Goal: Check status: Check status

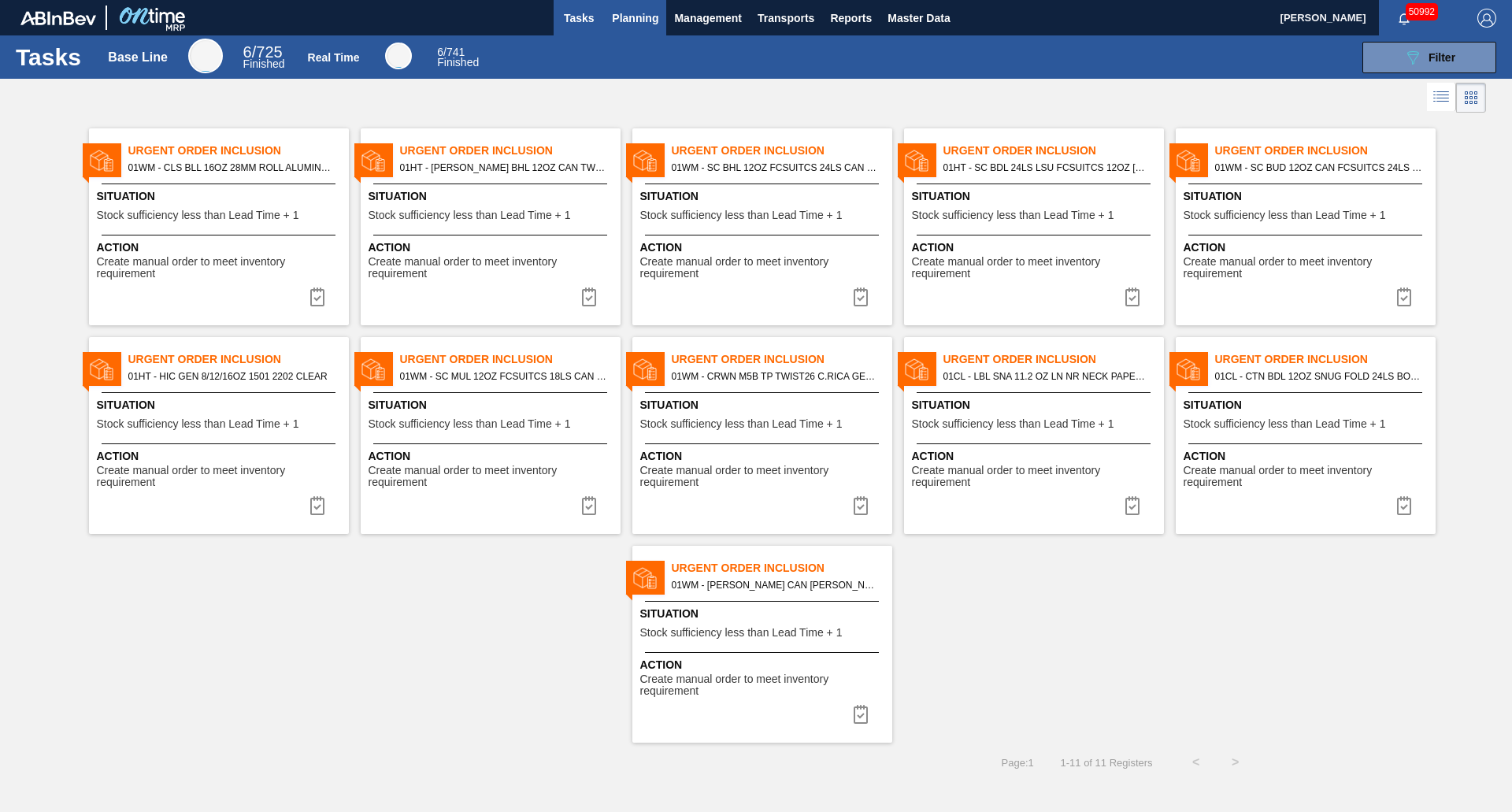
click at [634, 21] on span "Planning" at bounding box center [635, 18] width 46 height 19
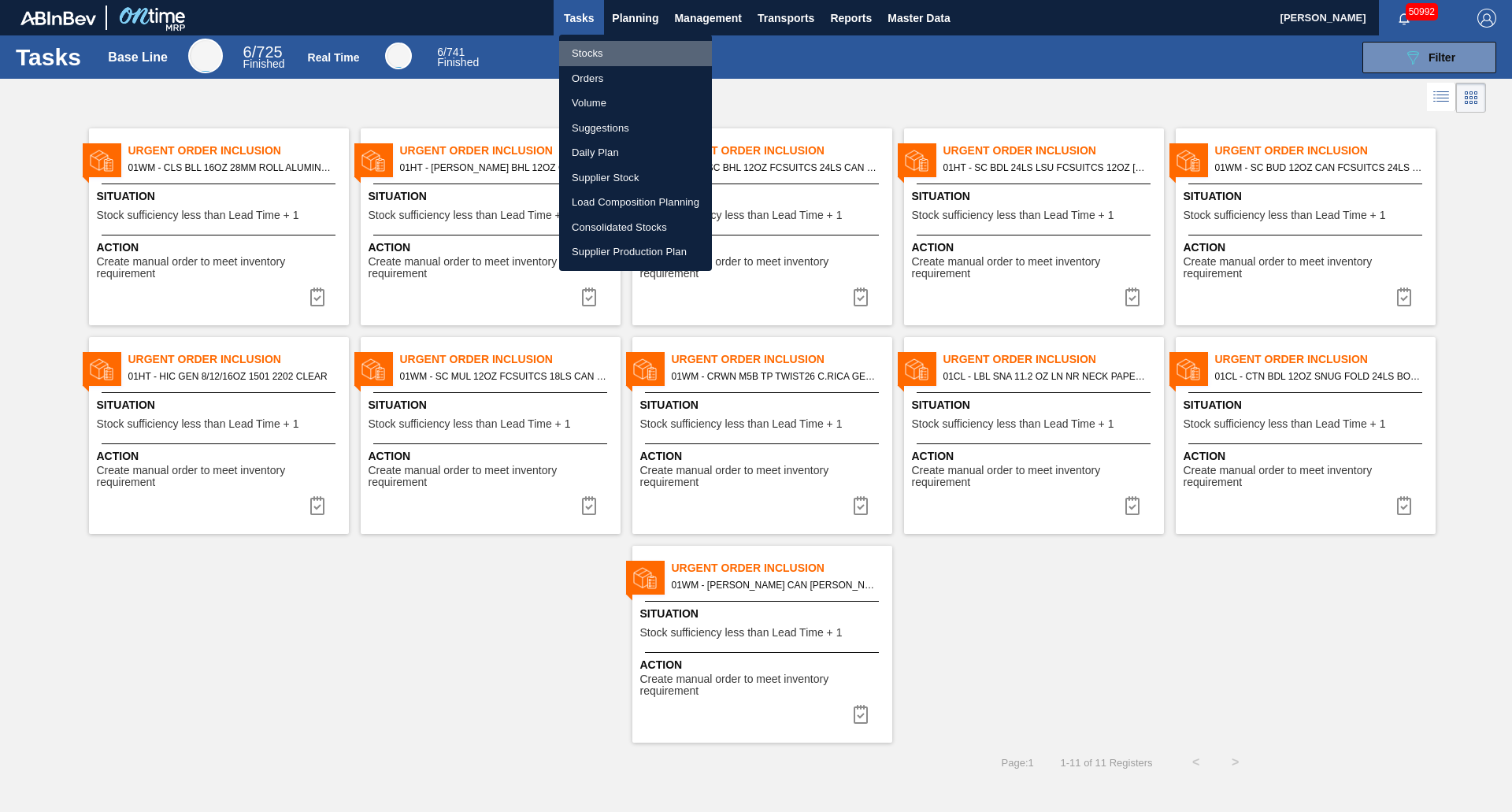
click at [568, 53] on li "Stocks" at bounding box center [635, 53] width 152 height 25
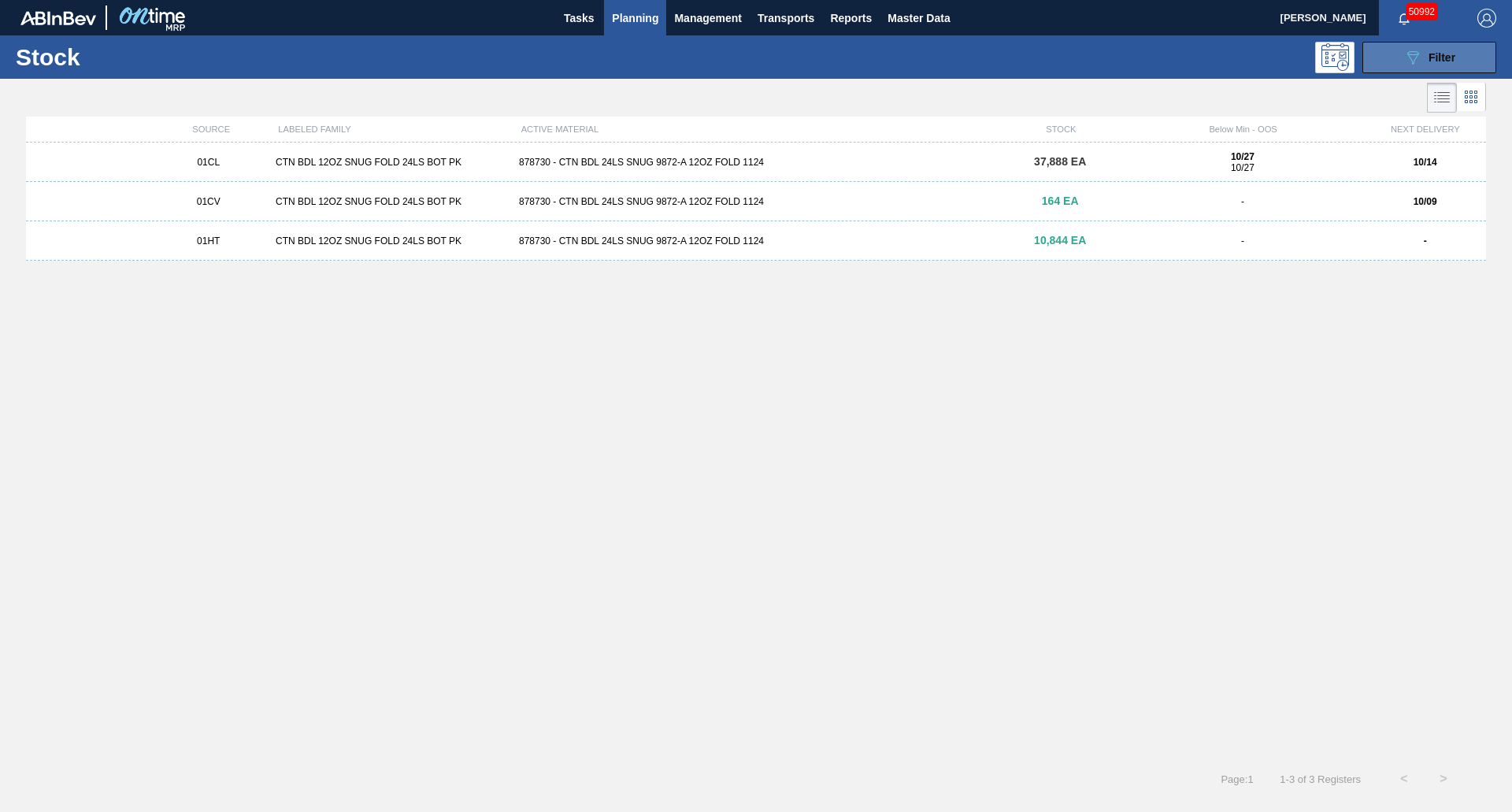
click at [1418, 54] on icon "089F7B8B-B2A5-4AFE-B5C0-19BA573D28AC" at bounding box center [1413, 57] width 19 height 19
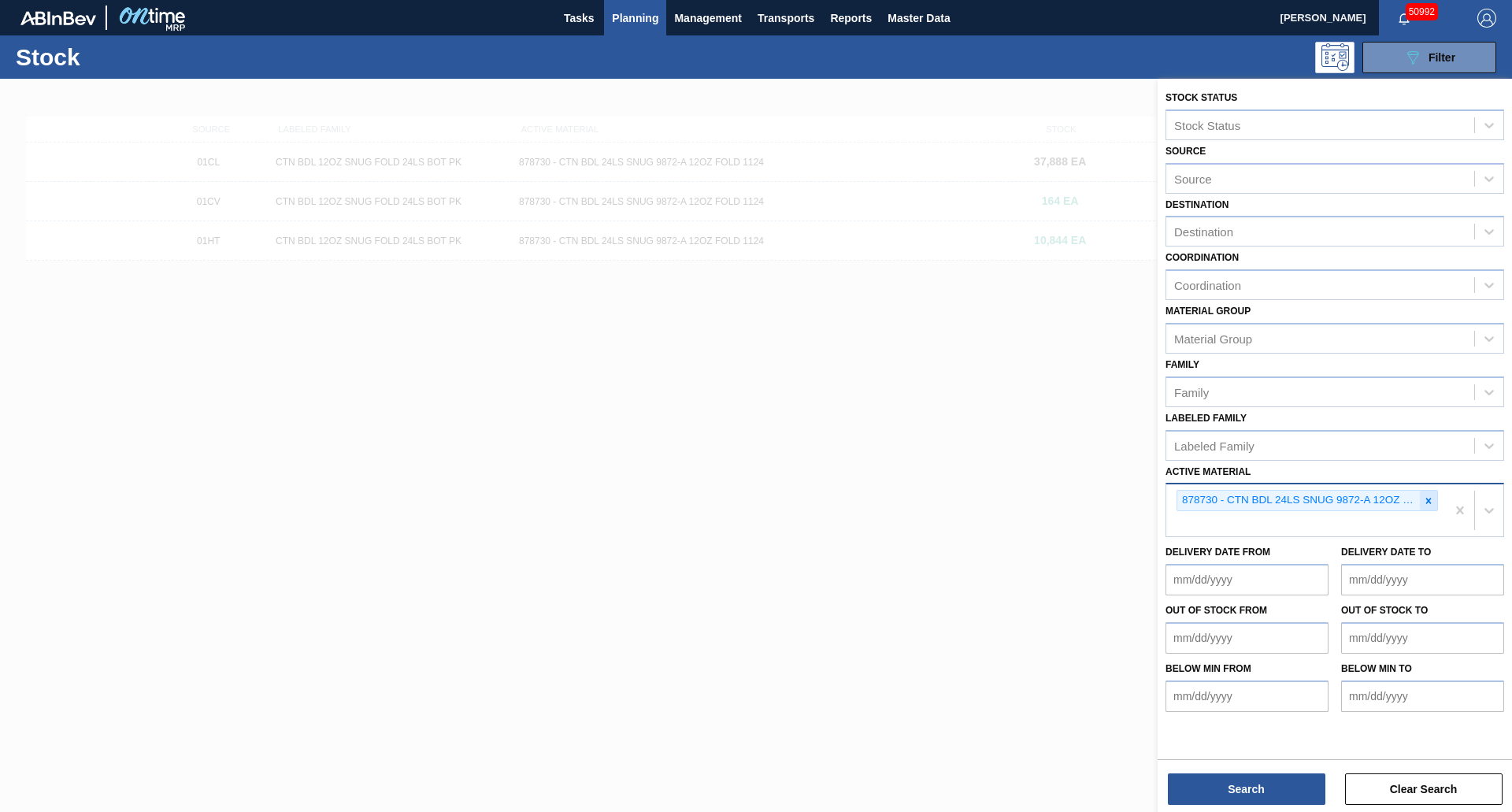
click at [1420, 500] on div at bounding box center [1429, 500] width 17 height 20
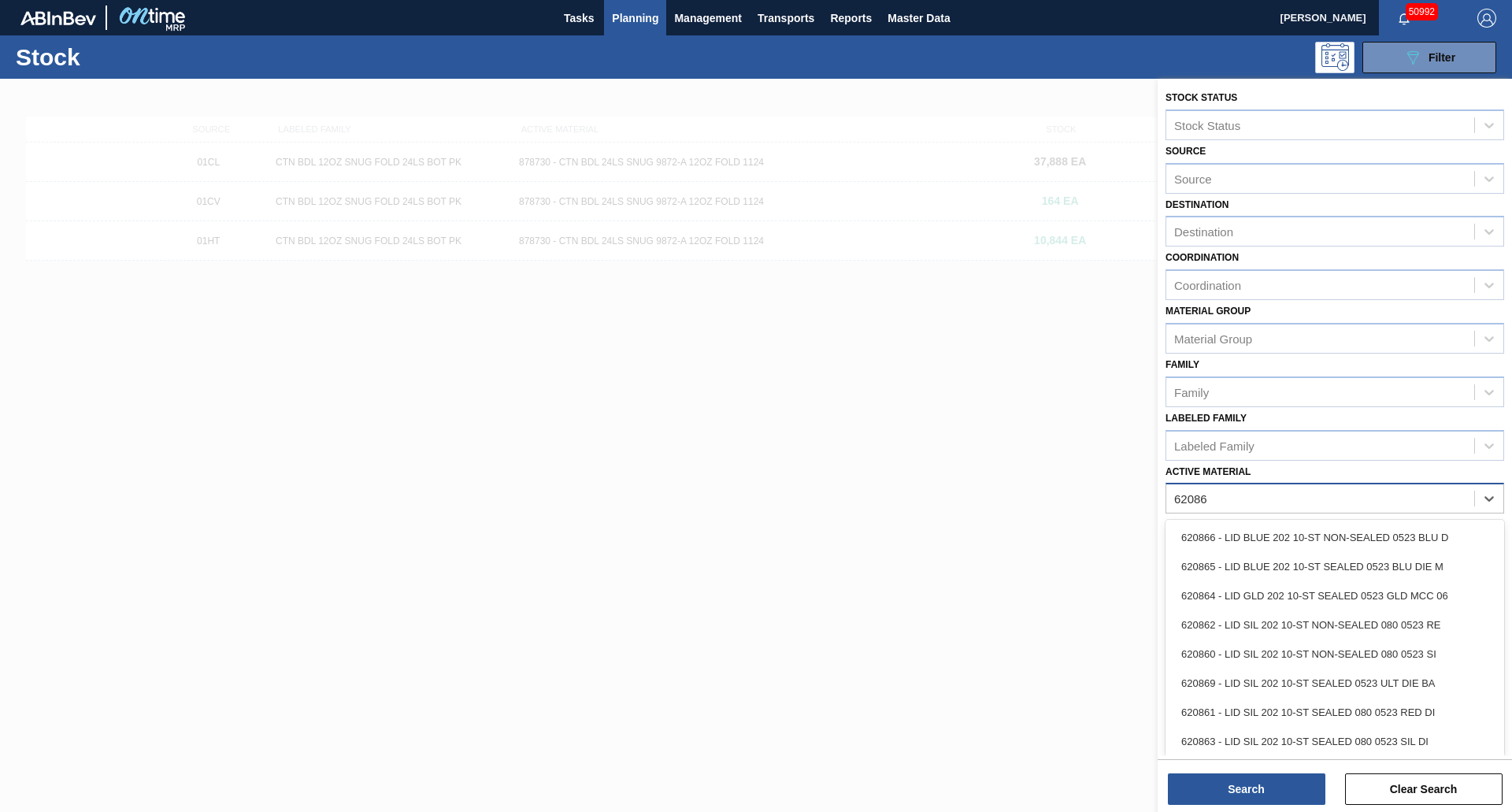
type Material "620861"
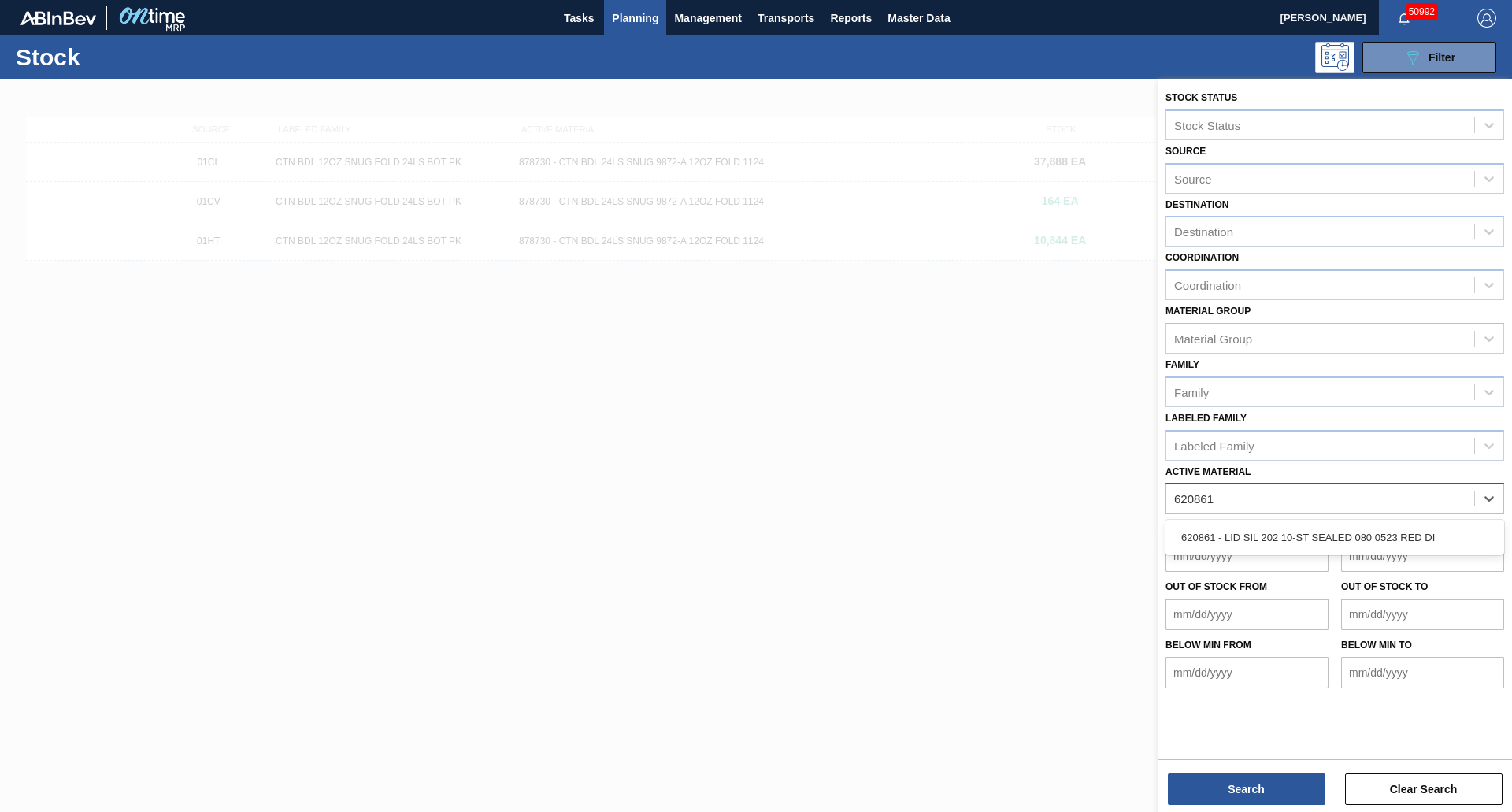
click at [1308, 536] on div "620861 - LID SIL 202 10-ST SEALED 080 0523 RED DI" at bounding box center [1336, 538] width 339 height 29
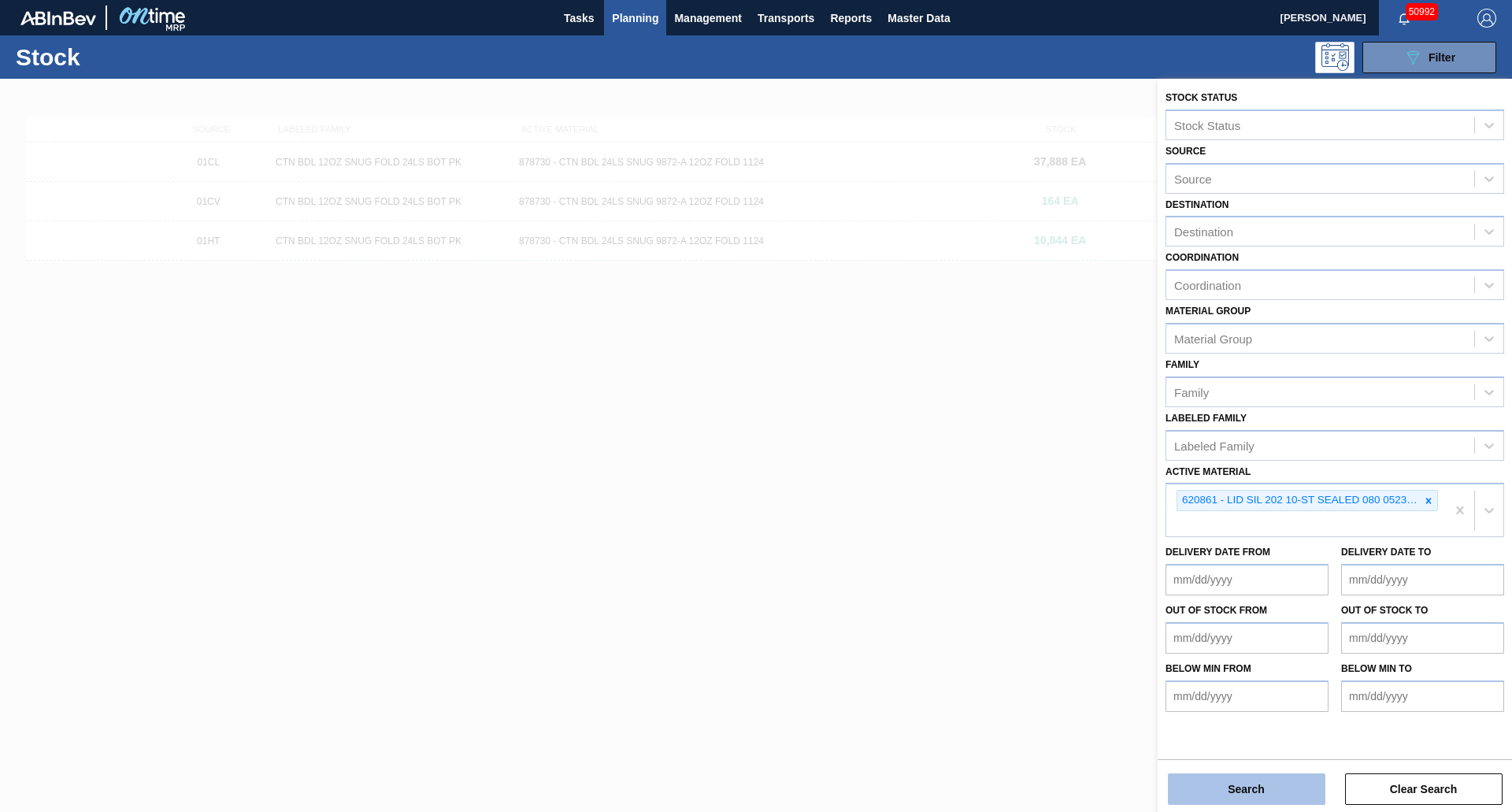
click at [1254, 791] on button "Search" at bounding box center [1247, 789] width 158 height 32
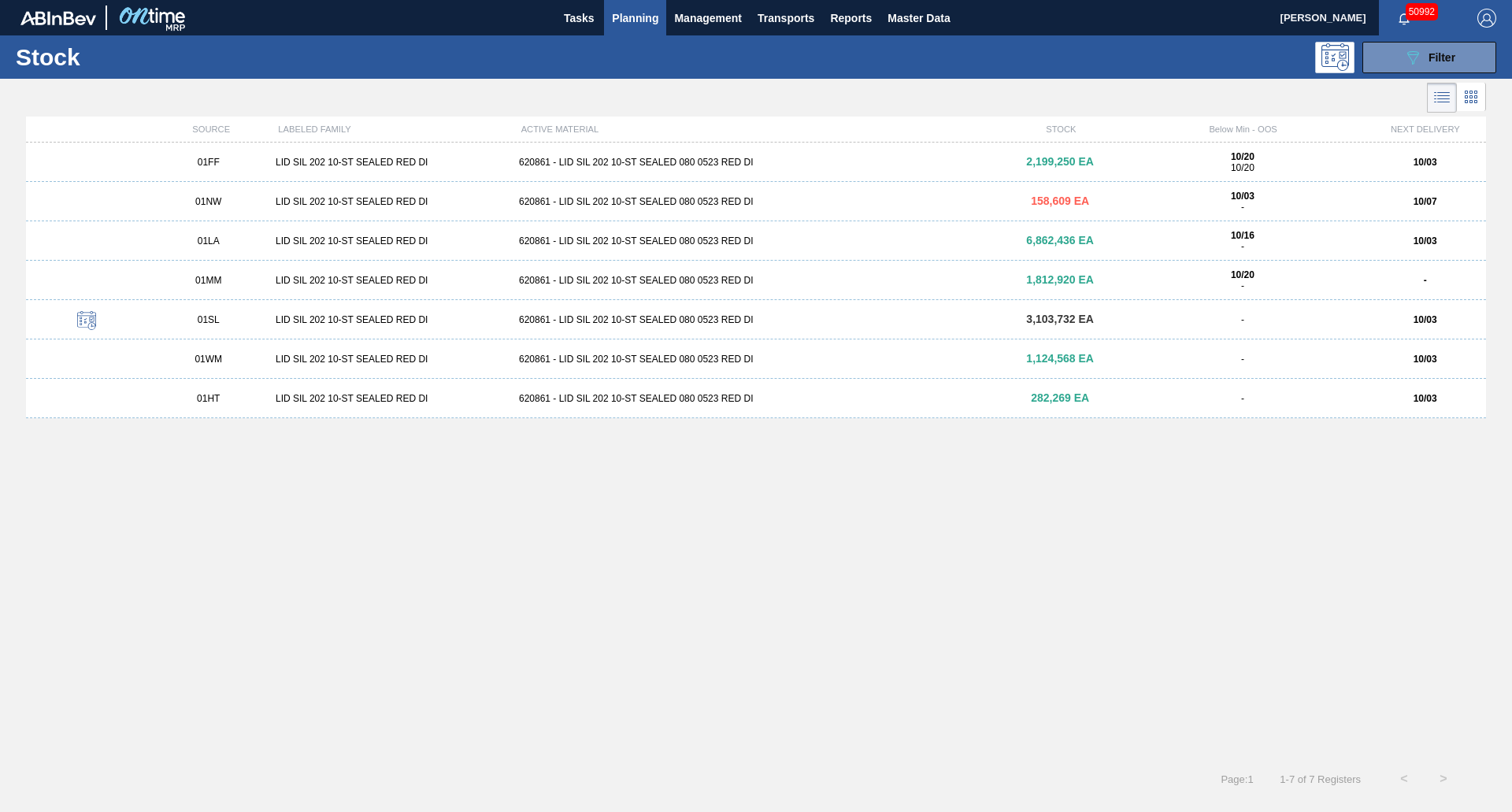
click at [301, 354] on div "LID SIL 202 10-ST SEALED RED DI" at bounding box center [391, 359] width 243 height 11
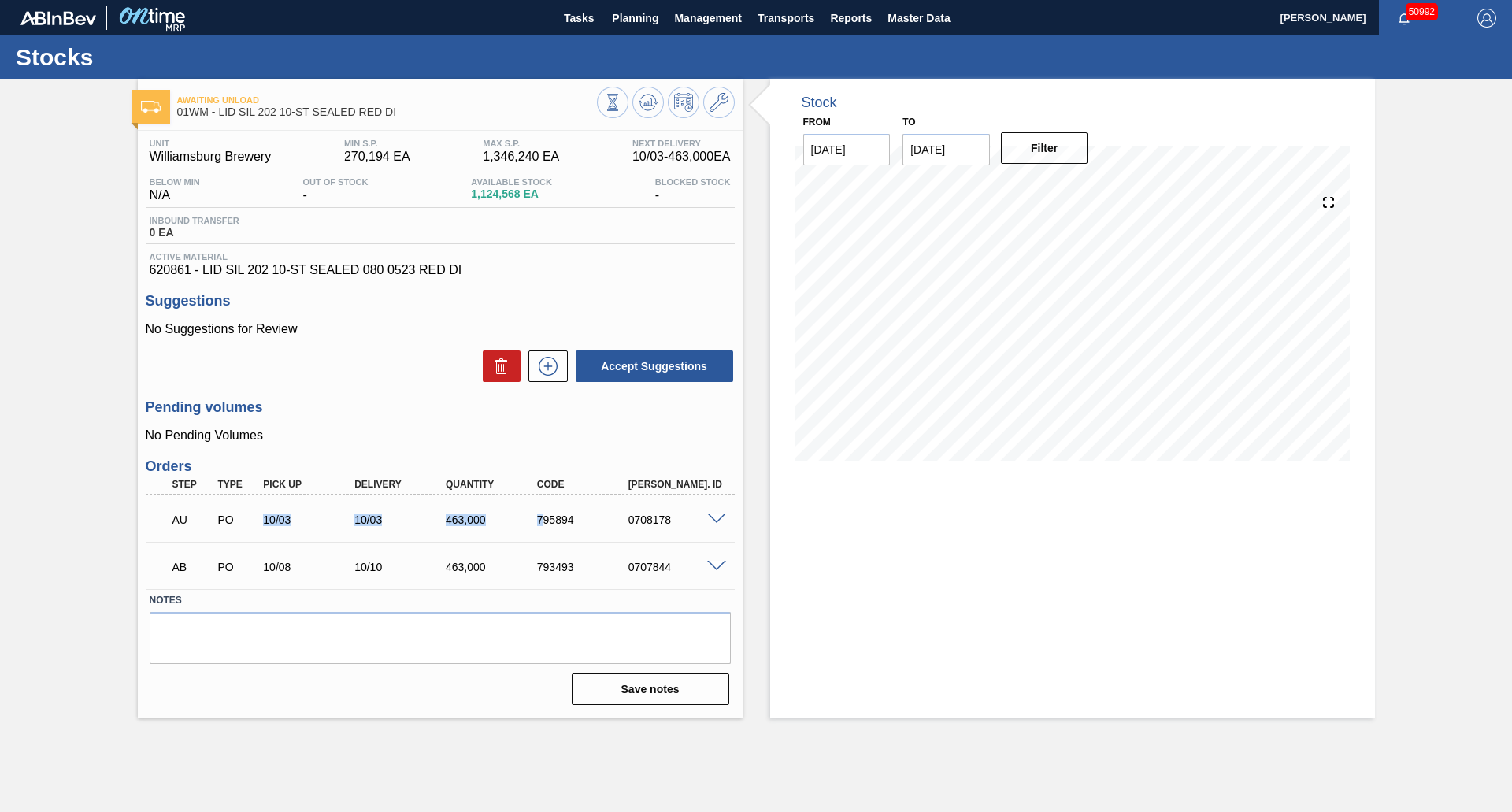
drag, startPoint x: 241, startPoint y: 518, endPoint x: 534, endPoint y: 528, distance: 293.2
click at [545, 530] on div "AU PO 10/03 10/03 463,000 795894 0708178" at bounding box center [436, 518] width 547 height 32
